Goal: Complete application form

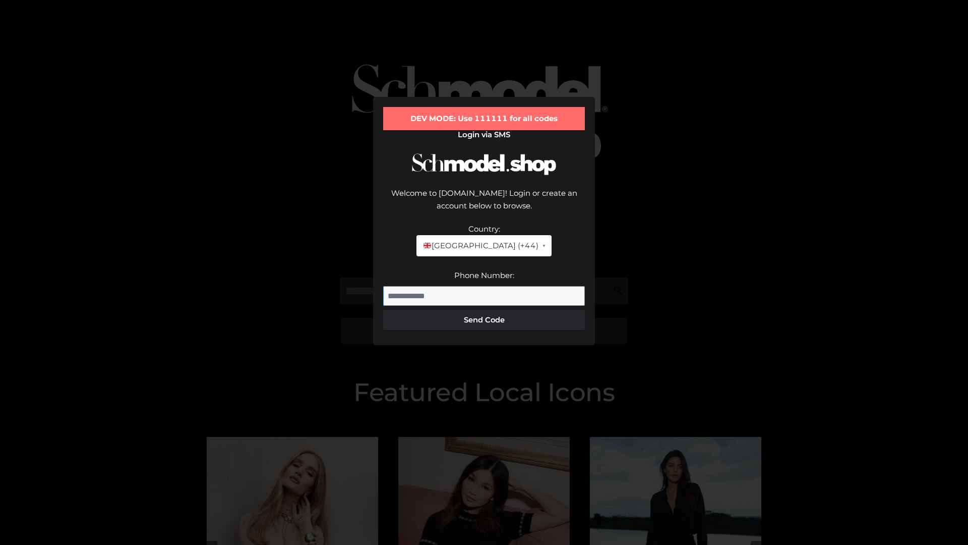
click at [484, 286] on input "Phone Number:" at bounding box center [484, 296] width 202 height 20
type input "**********"
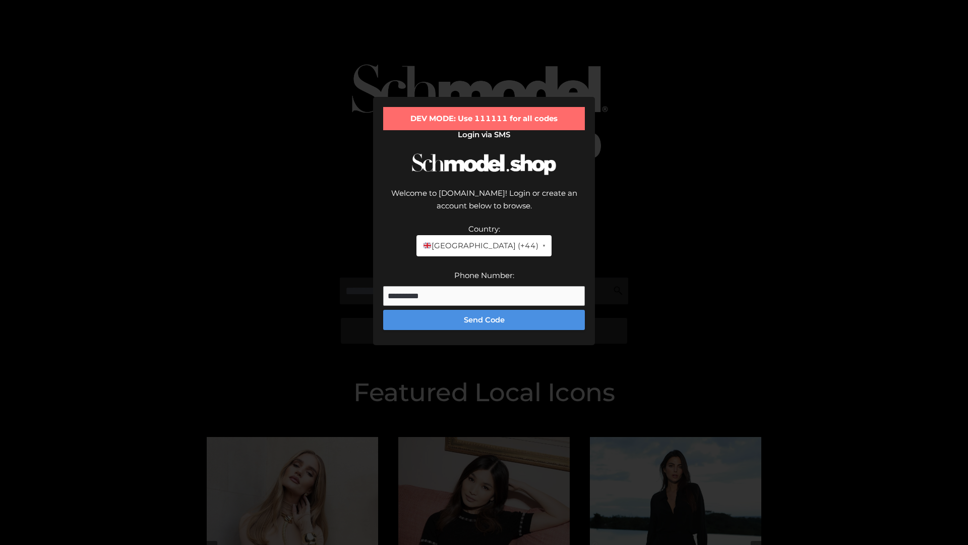
click at [484, 310] on button "Send Code" at bounding box center [484, 320] width 202 height 20
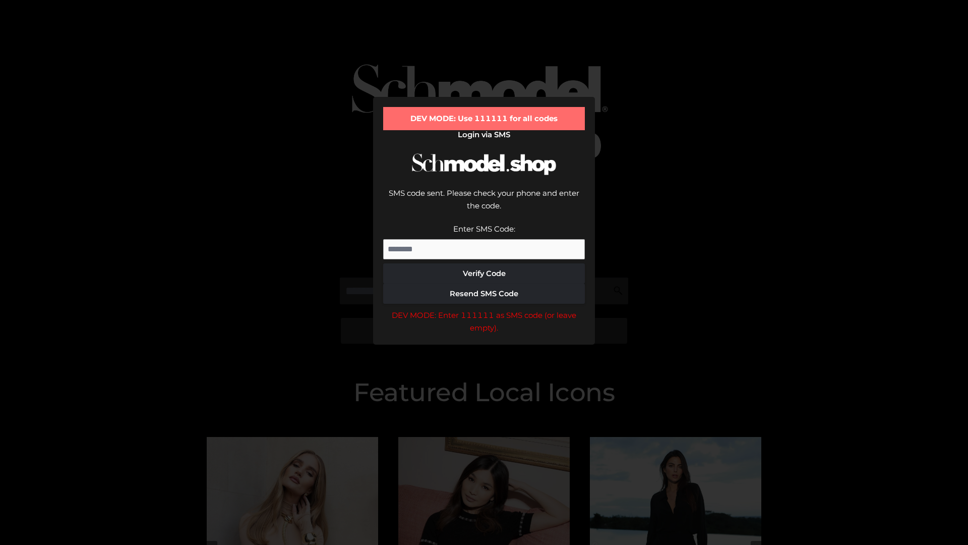
click at [484, 239] on input "Enter SMS Code:" at bounding box center [484, 249] width 202 height 20
type input "******"
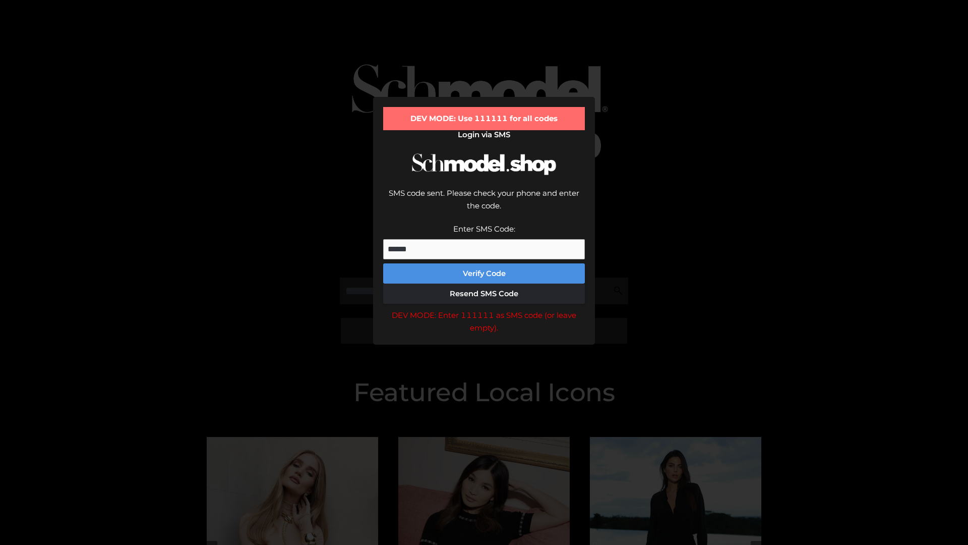
click at [484, 263] on button "Verify Code" at bounding box center [484, 273] width 202 height 20
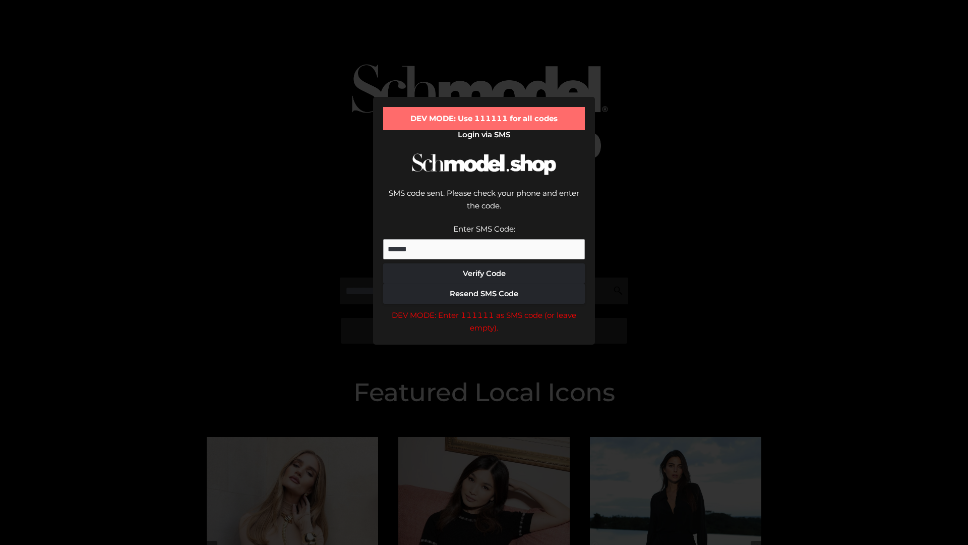
click at [484, 309] on div "DEV MODE: Enter 111111 as SMS code (or leave empty)." at bounding box center [484, 322] width 202 height 26
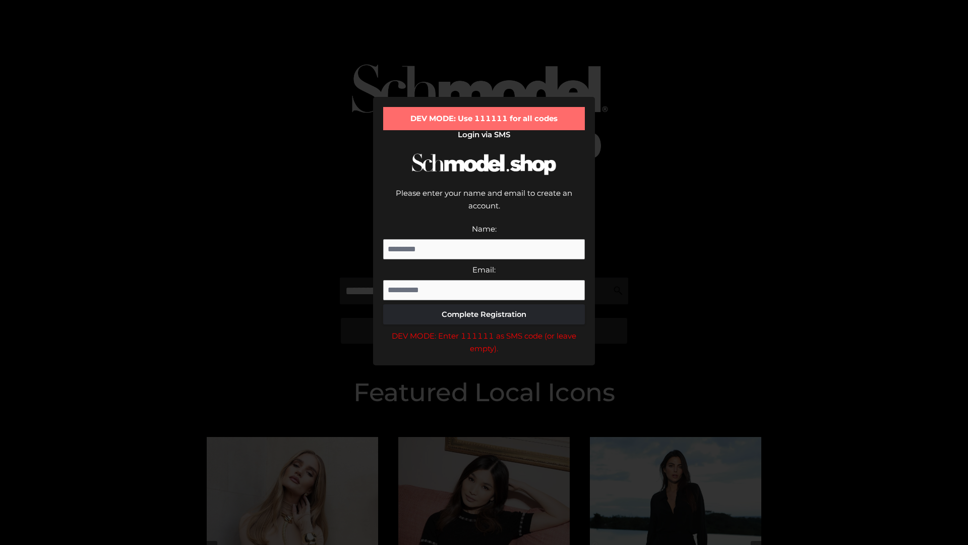
click at [484, 329] on div "DEV MODE: Enter 111111 as SMS code (or leave empty)." at bounding box center [484, 342] width 202 height 26
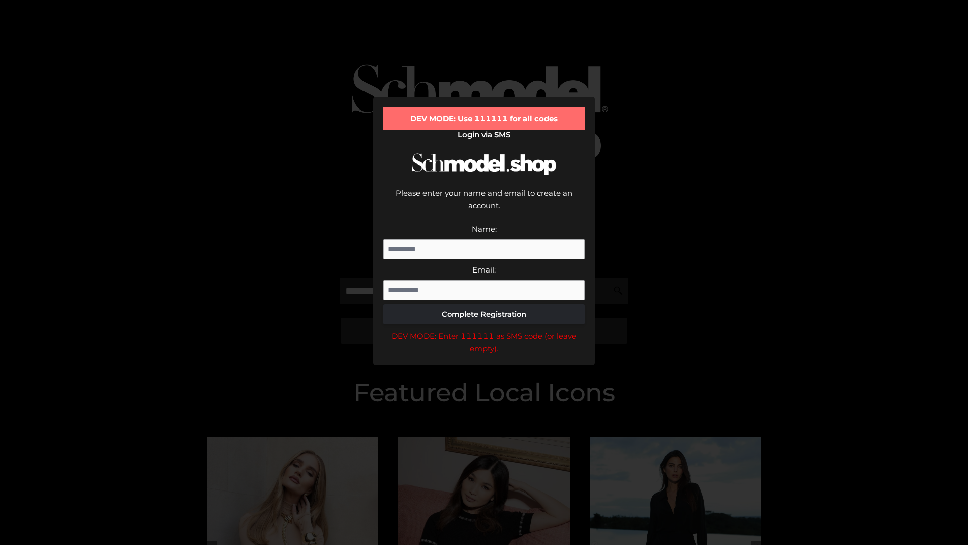
click at [484, 329] on div "DEV MODE: Enter 111111 as SMS code (or leave empty)." at bounding box center [484, 342] width 202 height 26
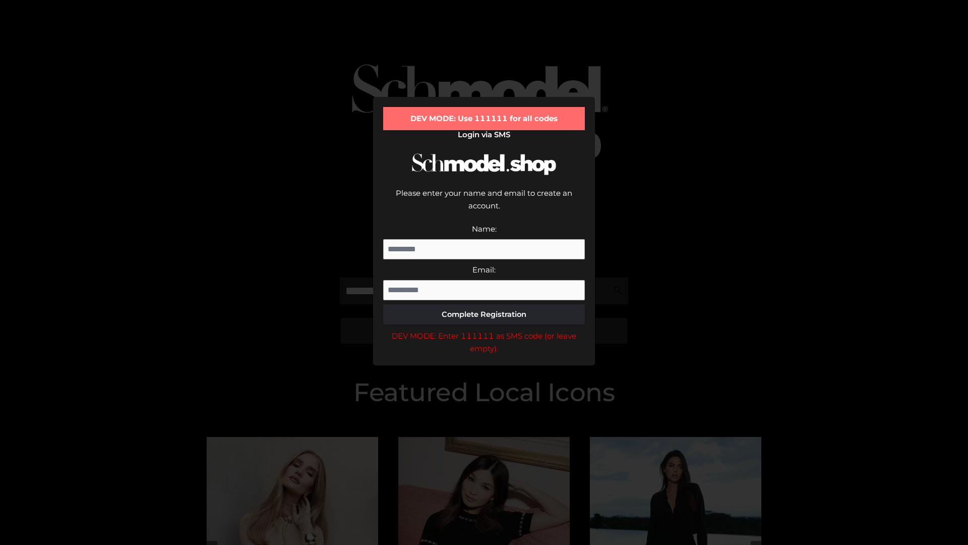
click at [484, 329] on div "DEV MODE: Enter 111111 as SMS code (or leave empty)." at bounding box center [484, 342] width 202 height 26
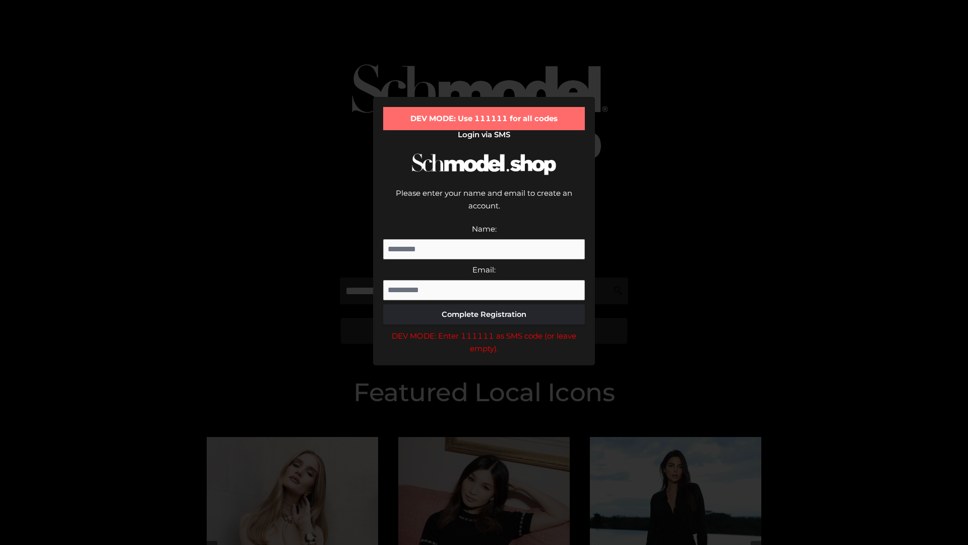
click at [484, 329] on div "DEV MODE: Enter 111111 as SMS code (or leave empty)." at bounding box center [484, 342] width 202 height 26
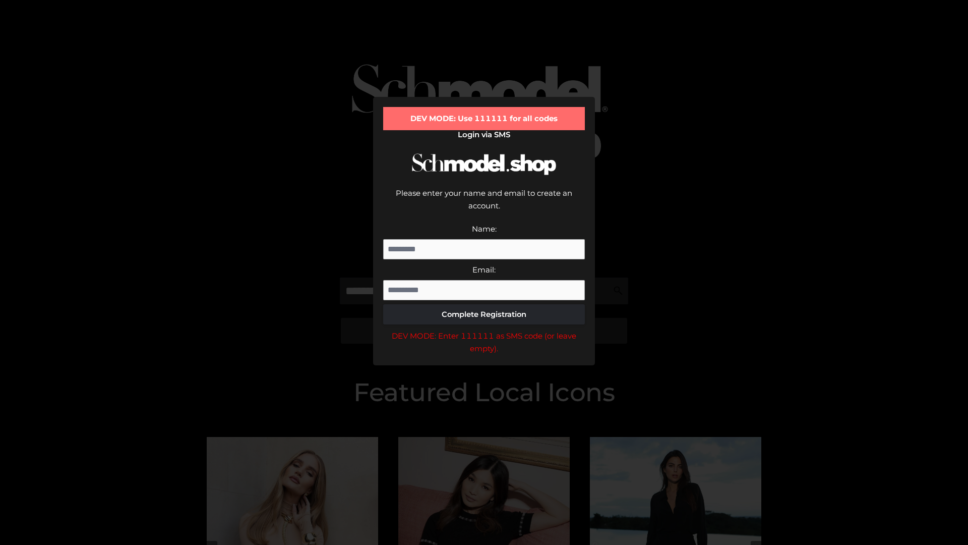
click at [484, 329] on div "DEV MODE: Enter 111111 as SMS code (or leave empty)." at bounding box center [484, 342] width 202 height 26
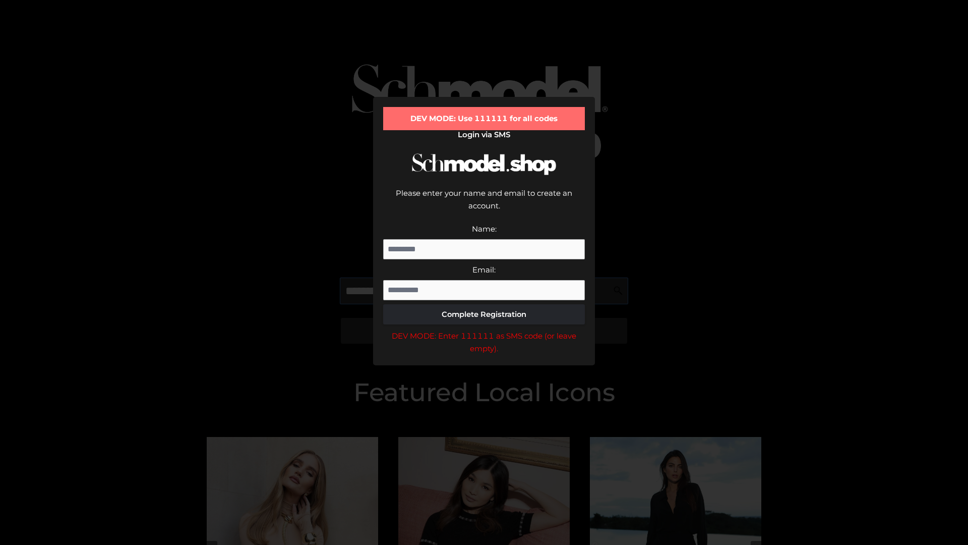
scroll to position [0, 52]
click at [484, 329] on div "DEV MODE: Enter 111111 as SMS code (or leave empty)." at bounding box center [484, 342] width 202 height 26
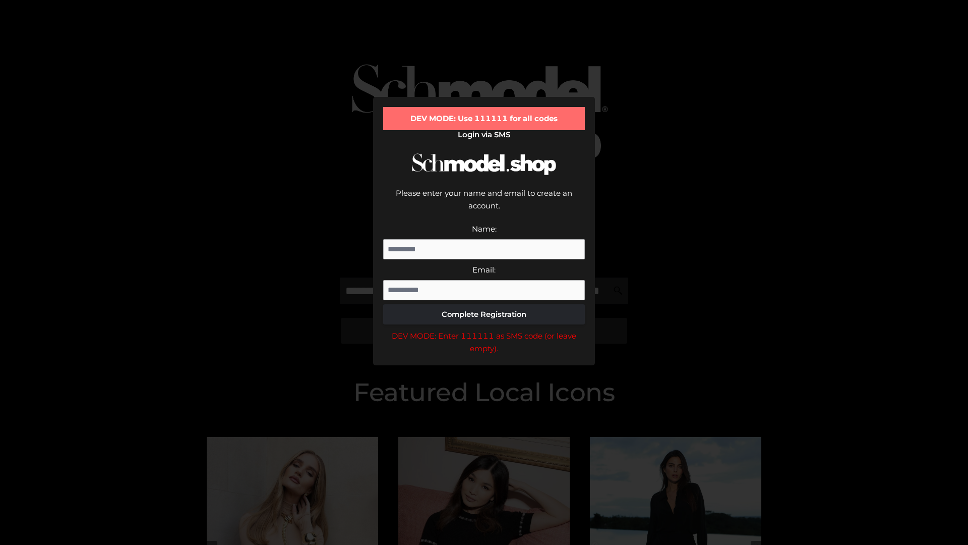
click at [484, 329] on div "DEV MODE: Enter 111111 as SMS code (or leave empty)." at bounding box center [484, 342] width 202 height 26
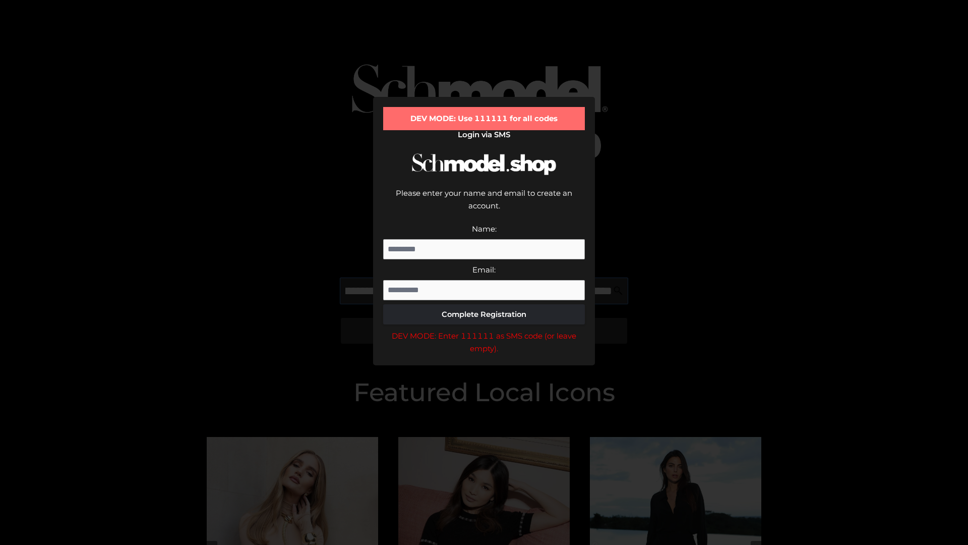
scroll to position [0, 110]
click at [484, 329] on div "DEV MODE: Enter 111111 as SMS code (or leave empty)." at bounding box center [484, 342] width 202 height 26
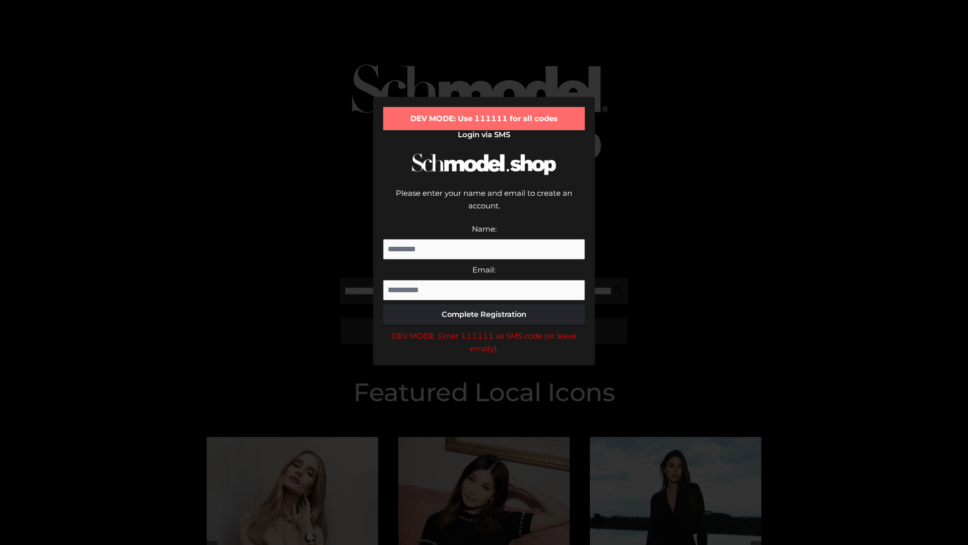
click at [484, 329] on div "DEV MODE: Enter 111111 as SMS code (or leave empty)." at bounding box center [484, 342] width 202 height 26
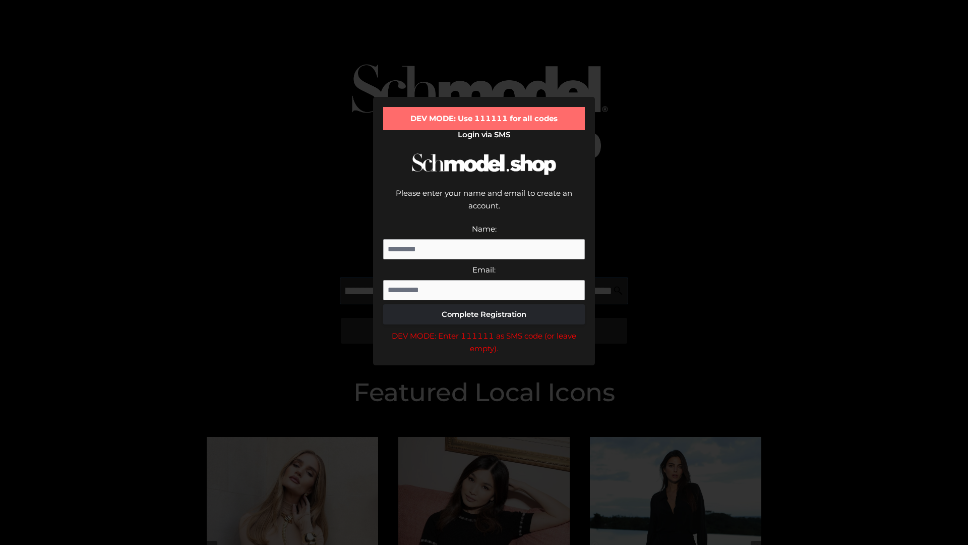
scroll to position [0, 171]
click at [484, 329] on div "DEV MODE: Enter 111111 as SMS code (or leave empty)." at bounding box center [484, 342] width 202 height 26
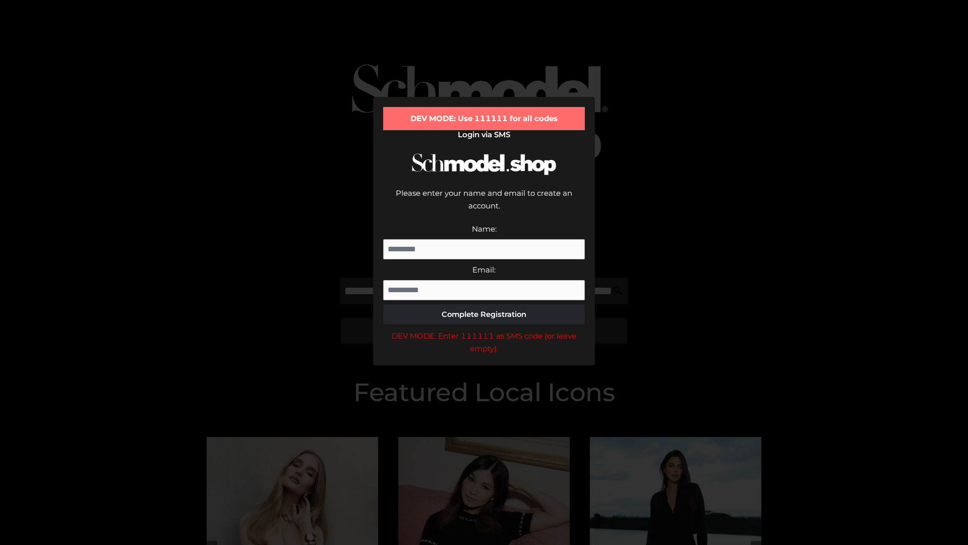
click at [484, 329] on div "DEV MODE: Enter 111111 as SMS code (or leave empty)." at bounding box center [484, 342] width 202 height 26
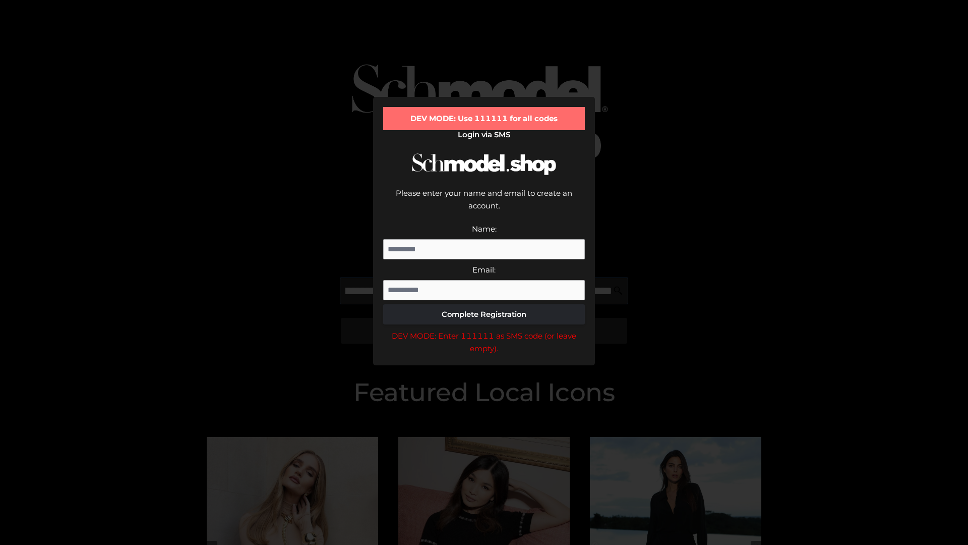
scroll to position [0, 234]
click at [484, 329] on div "DEV MODE: Enter 111111 as SMS code (or leave empty)." at bounding box center [484, 342] width 202 height 26
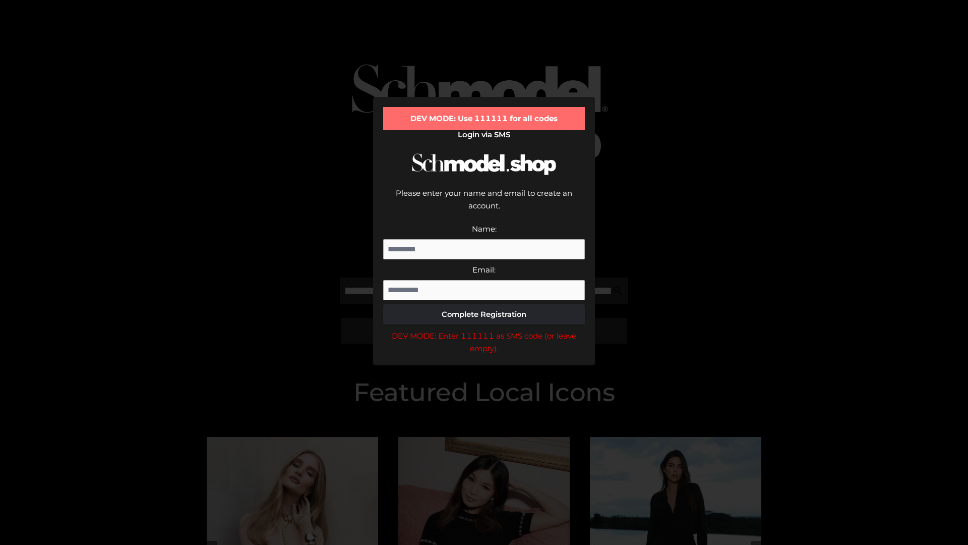
click at [484, 329] on div "DEV MODE: Enter 111111 as SMS code (or leave empty)." at bounding box center [484, 342] width 202 height 26
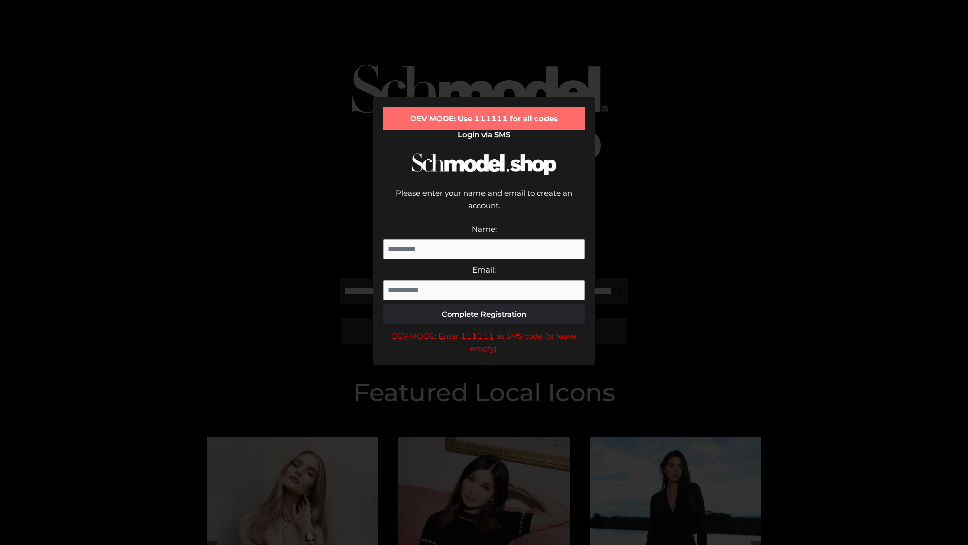
scroll to position [0, 292]
click at [484, 329] on div "DEV MODE: Enter 111111 as SMS code (or leave empty)." at bounding box center [484, 342] width 202 height 26
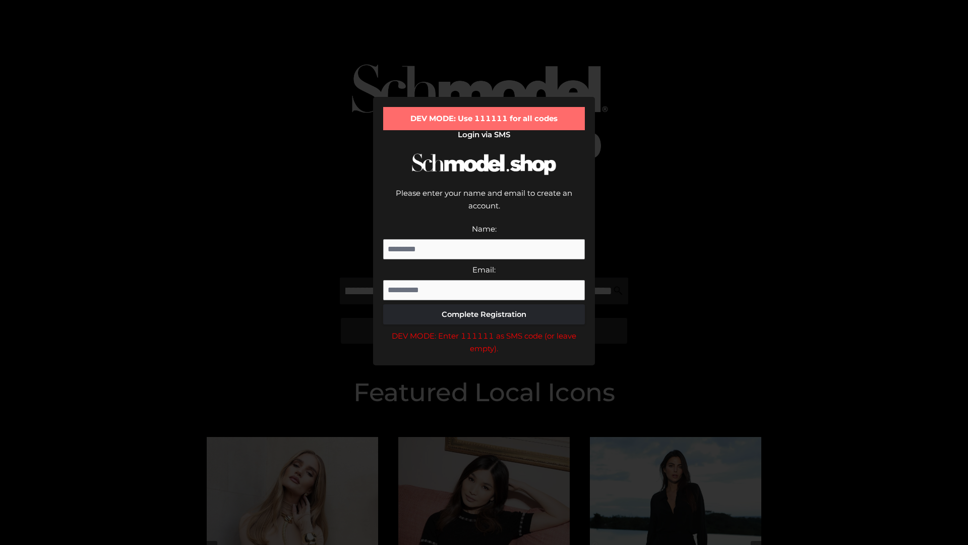
click at [484, 329] on div "DEV MODE: Enter 111111 as SMS code (or leave empty)." at bounding box center [484, 342] width 202 height 26
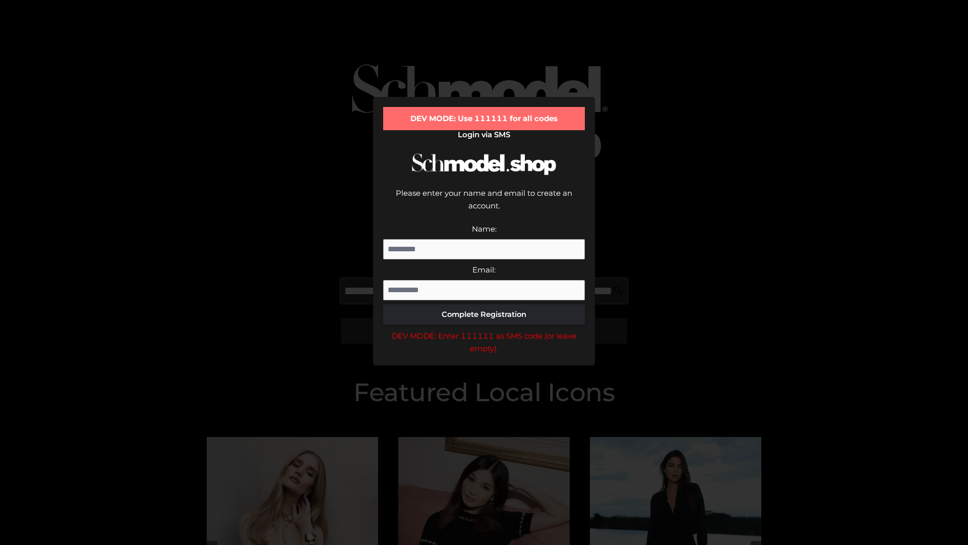
scroll to position [0, 353]
click at [484, 329] on div "DEV MODE: Enter 111111 as SMS code (or leave empty)." at bounding box center [484, 342] width 202 height 26
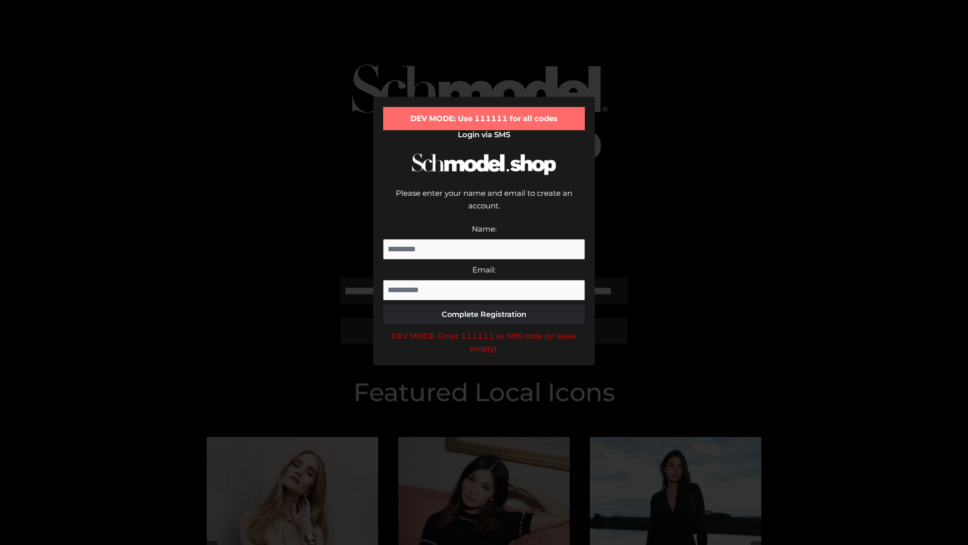
click at [484, 329] on div "DEV MODE: Enter 111111 as SMS code (or leave empty)." at bounding box center [484, 342] width 202 height 26
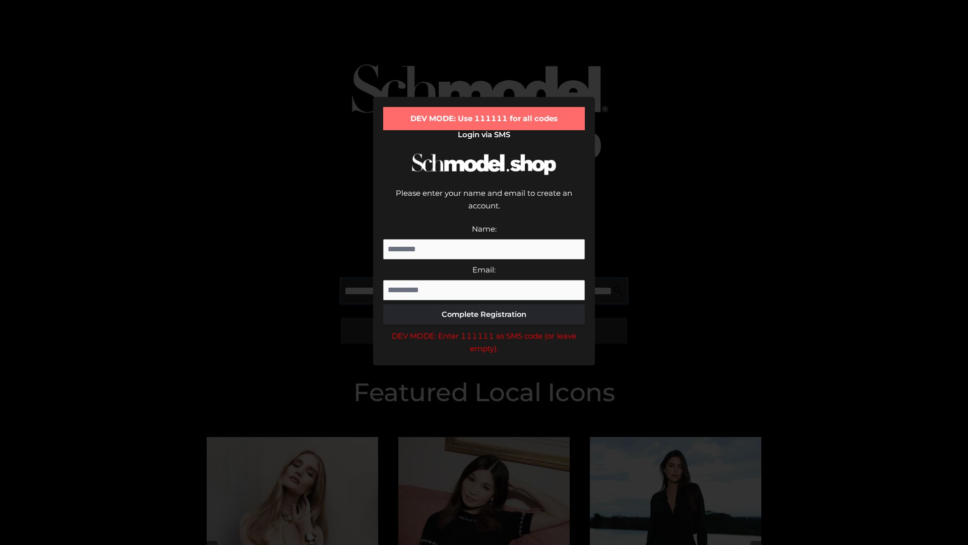
scroll to position [0, 417]
click at [484, 329] on div "DEV MODE: Enter 111111 as SMS code (or leave empty)." at bounding box center [484, 342] width 202 height 26
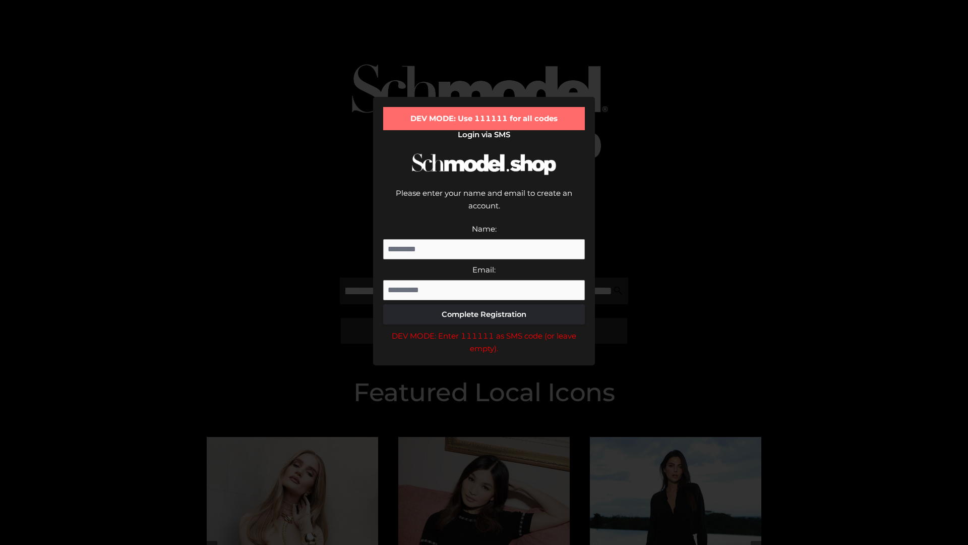
click at [484, 329] on div "DEV MODE: Enter 111111 as SMS code (or leave empty)." at bounding box center [484, 342] width 202 height 26
type input "**********"
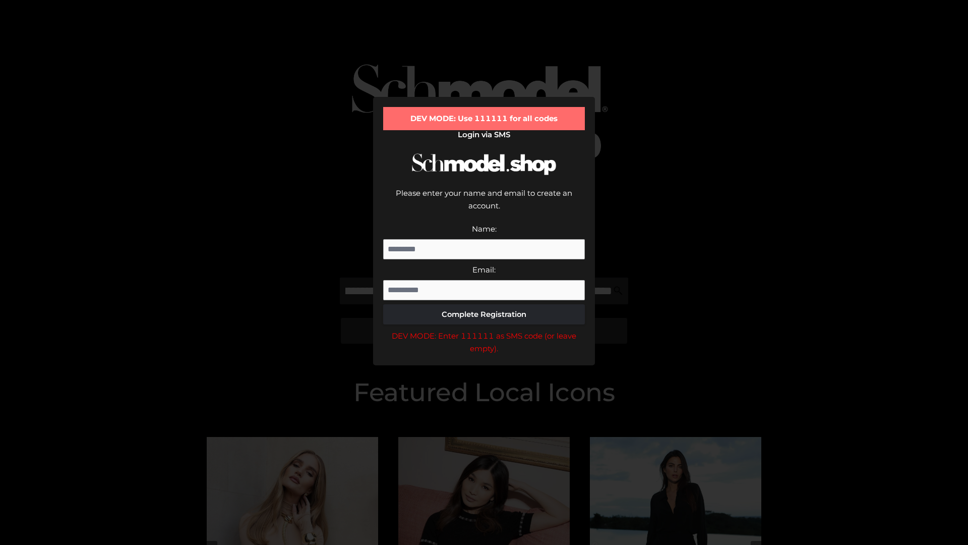
click at [484, 329] on div "DEV MODE: Enter 111111 as SMS code (or leave empty)." at bounding box center [484, 342] width 202 height 26
